Goal: Find specific page/section: Find specific page/section

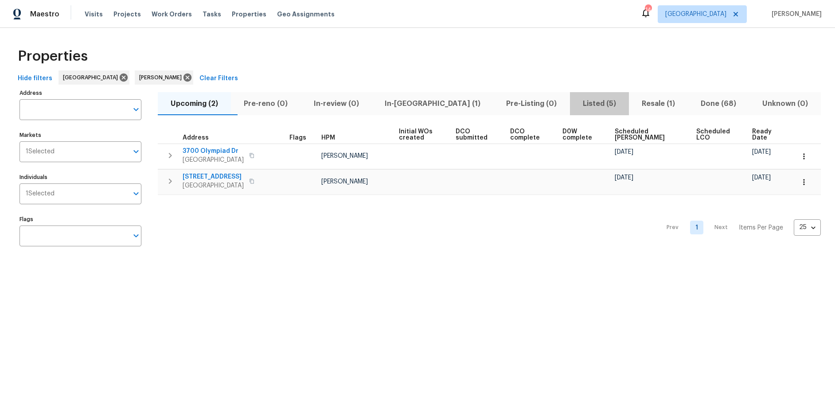
click at [575, 103] on span "Listed (5)" at bounding box center [599, 104] width 48 height 12
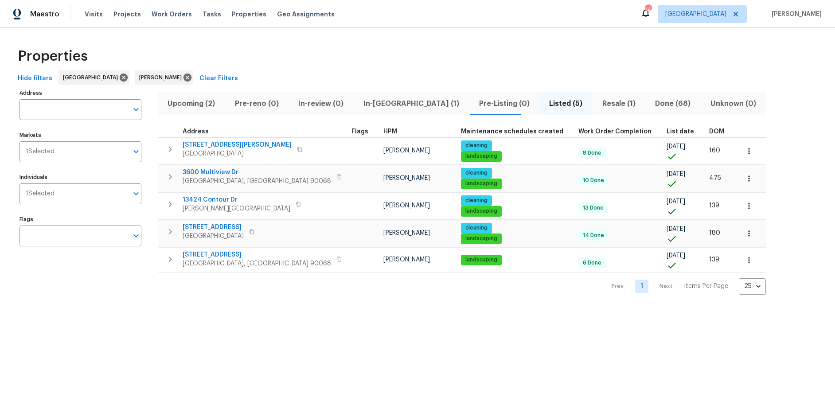
click at [481, 297] on div "Properties Hide filters [GEOGRAPHIC_DATA] [PERSON_NAME] Clear Filters Address A…" at bounding box center [417, 168] width 835 height 281
click at [598, 105] on span "Resale (1)" at bounding box center [619, 104] width 43 height 12
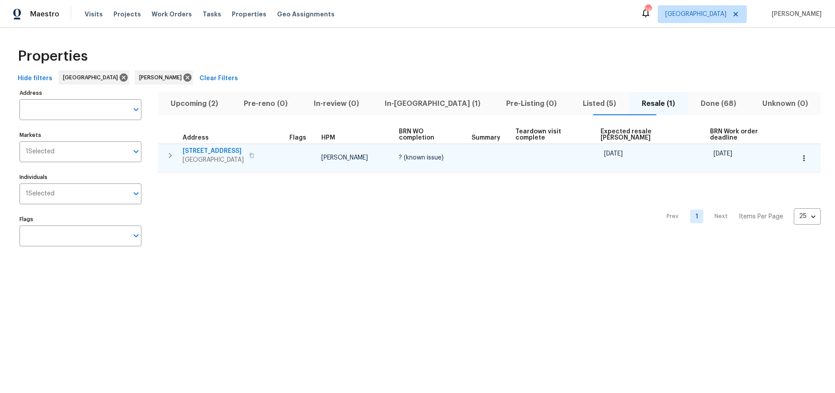
click at [214, 149] on span "[STREET_ADDRESS]" at bounding box center [213, 151] width 61 height 9
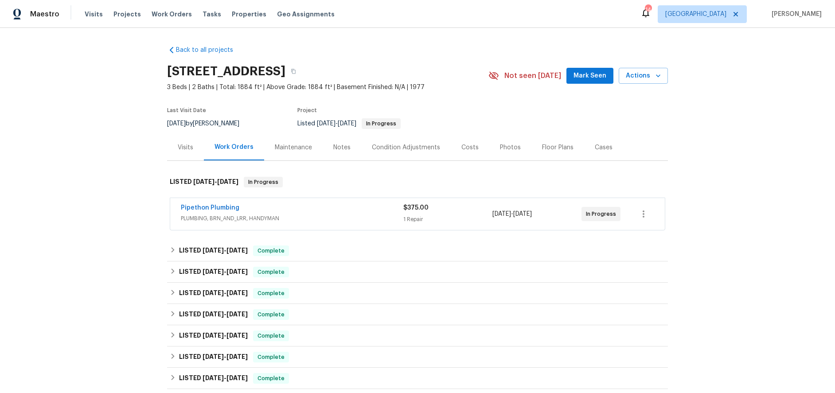
click at [340, 145] on div "Notes" at bounding box center [341, 147] width 17 height 9
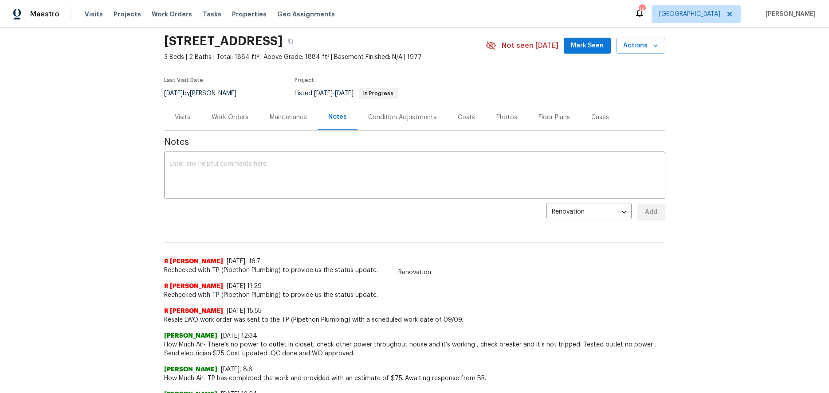
scroll to position [44, 0]
